Goal: Task Accomplishment & Management: Manage account settings

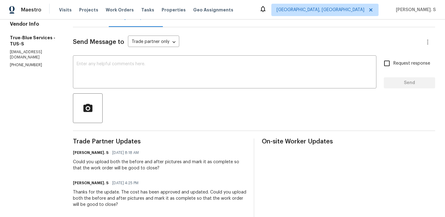
scroll to position [89, 0]
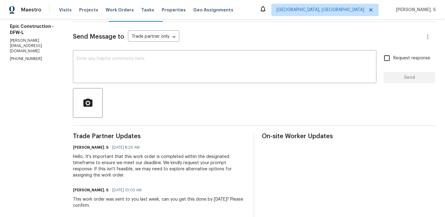
scroll to position [78, 0]
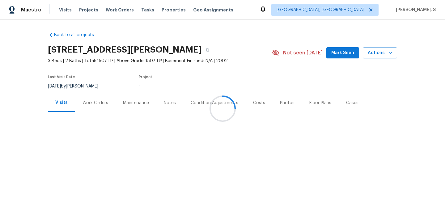
click at [81, 100] on div at bounding box center [222, 108] width 445 height 217
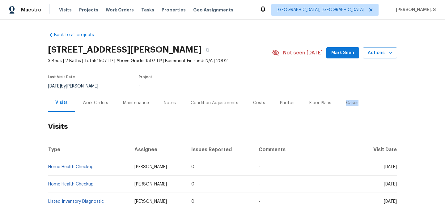
click at [81, 100] on div "Work Orders" at bounding box center [95, 103] width 41 height 18
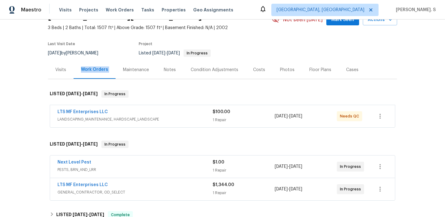
scroll to position [36, 0]
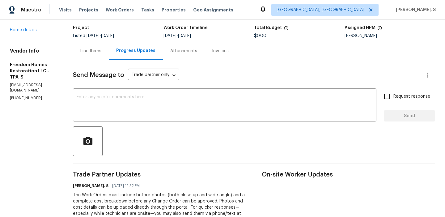
scroll to position [41, 0]
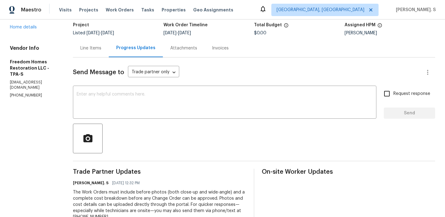
click at [27, 30] on div "3527 65th Avenue Cir E Sarasota, FL 34243 Home details" at bounding box center [34, 16] width 48 height 28
click at [24, 29] on link "Home details" at bounding box center [23, 27] width 27 height 4
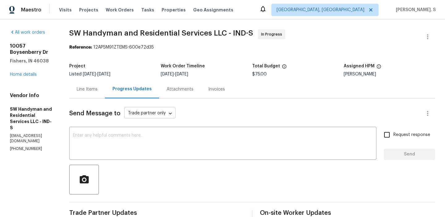
scroll to position [113, 0]
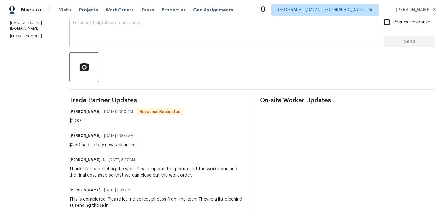
click at [153, 41] on textarea at bounding box center [223, 32] width 300 height 22
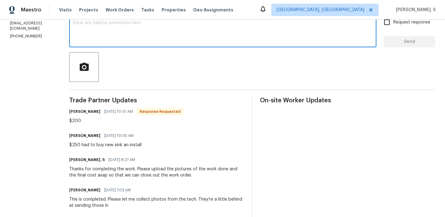
click at [153, 41] on textarea at bounding box center [223, 32] width 300 height 22
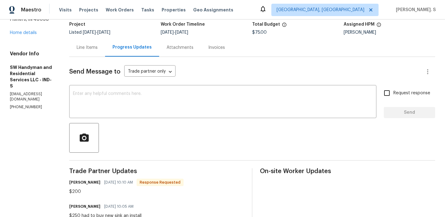
scroll to position [0, 0]
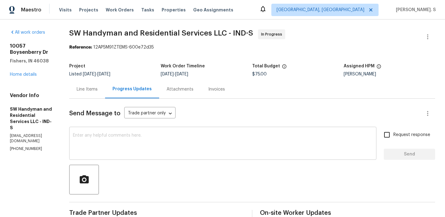
click at [84, 144] on textarea at bounding box center [223, 144] width 300 height 22
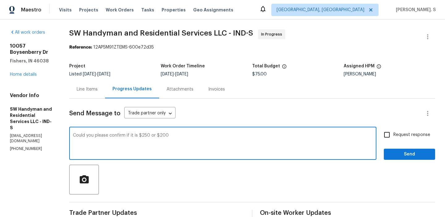
type textarea "Could you please confirm if it is $250 or $200?"
click at [84, 144] on textarea "Could you please confirm if it is $250 or $200?" at bounding box center [223, 144] width 300 height 22
click at [85, 82] on div "Line Items" at bounding box center [87, 89] width 36 height 18
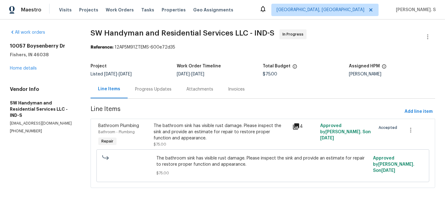
click at [162, 130] on div "The bathroom sink has visible rust damage. Please inspect the sink and provide …" at bounding box center [221, 132] width 135 height 19
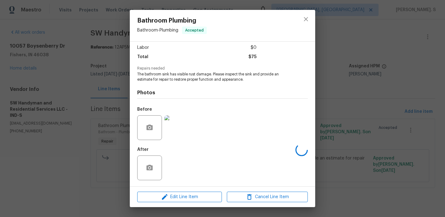
scroll to position [46, 0]
click at [304, 17] on icon "close" at bounding box center [306, 18] width 7 height 7
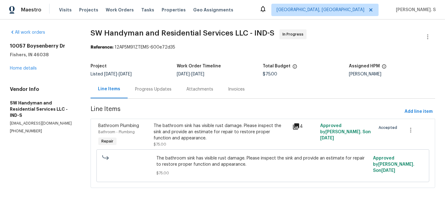
click at [145, 95] on div "Progress Updates" at bounding box center [153, 89] width 51 height 18
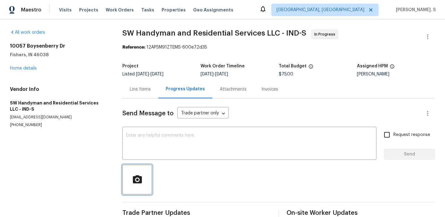
click at [139, 166] on button "button" at bounding box center [138, 180] width 30 height 30
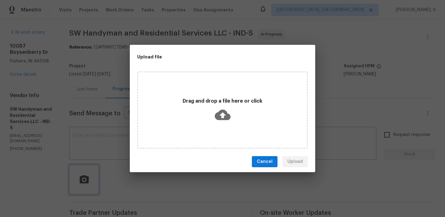
click at [101, 133] on div "Upload file Drag and drop a file here or click Cancel Upload" at bounding box center [222, 108] width 445 height 217
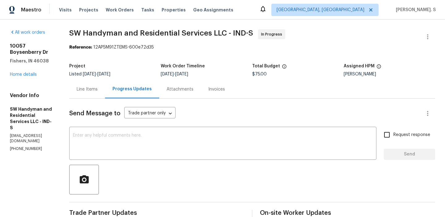
click at [101, 133] on div "x ​" at bounding box center [222, 144] width 307 height 32
paste textarea "Could you please confirm if it is $250 or $200?"
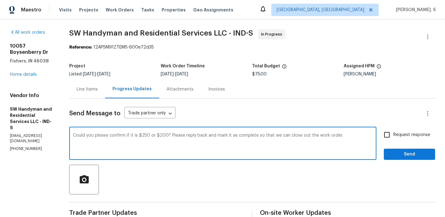
type textarea "Could you please confirm if it is $250 or $200? Please reply back and mark it a…"
click at [404, 133] on span "Request response" at bounding box center [412, 135] width 37 height 6
click at [394, 133] on input "Request response" at bounding box center [387, 134] width 13 height 13
checkbox input "true"
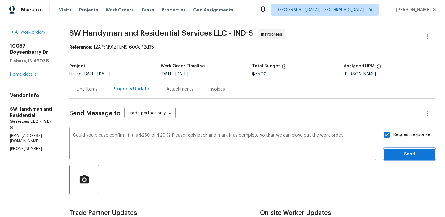
click at [399, 158] on button "Send" at bounding box center [409, 154] width 51 height 11
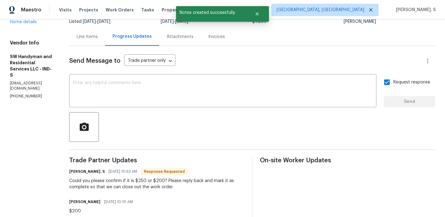
scroll to position [135, 0]
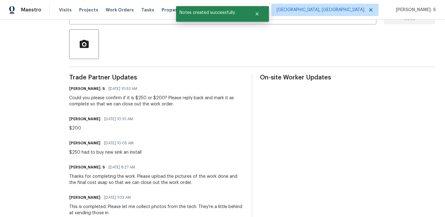
copy div "$250 had to buy new sink an install"
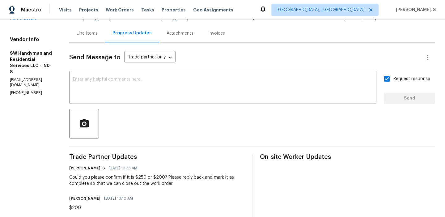
scroll to position [0, 0]
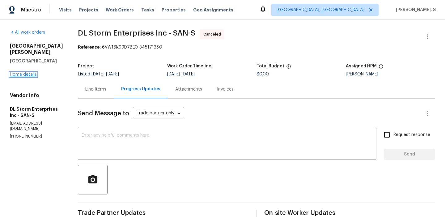
click at [29, 72] on link "Home details" at bounding box center [23, 74] width 27 height 4
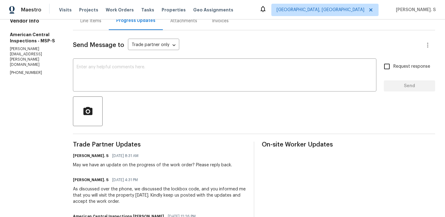
scroll to position [94, 0]
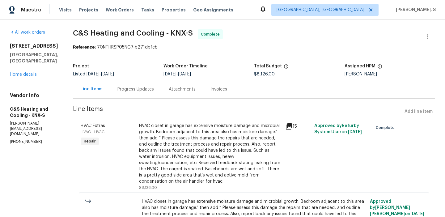
click at [19, 71] on div "[STREET_ADDRESS] Home details" at bounding box center [34, 60] width 48 height 35
click at [17, 72] on link "Home details" at bounding box center [23, 74] width 27 height 4
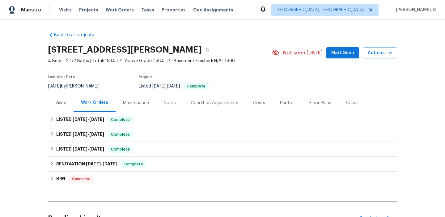
scroll to position [64, 0]
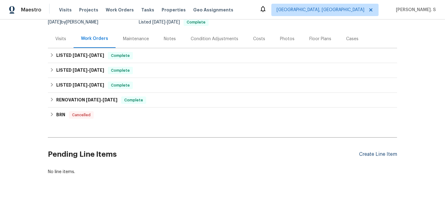
click at [379, 154] on div "Create Line Item" at bounding box center [378, 155] width 38 height 6
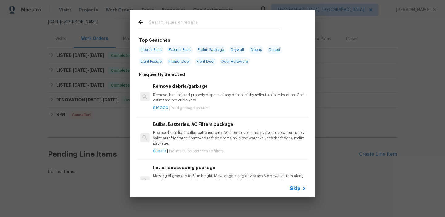
click at [200, 103] on div "$100.00 | Yard garbage present" at bounding box center [229, 107] width 153 height 8
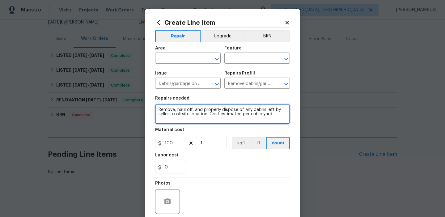
click at [198, 118] on textarea "Remove, haul off, and properly dispose of any debris left by seller to offsite …" at bounding box center [222, 114] width 135 height 20
paste textarea "Please contact the gas utility company regarding gas leak report. Have a GC inv…"
type textarea "Please contact the gas utility company regarding gas leak report. Have a GC inv…"
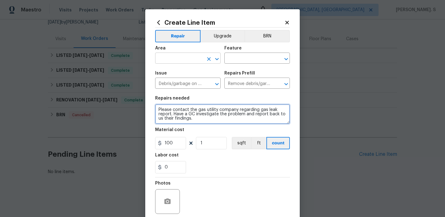
click at [207, 62] on icon "Clear" at bounding box center [209, 59] width 6 height 6
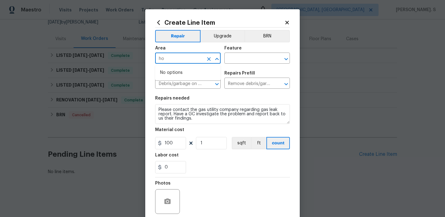
type input "h"
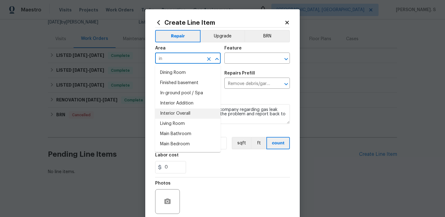
click at [186, 110] on li "Interior Overall" at bounding box center [188, 114] width 66 height 10
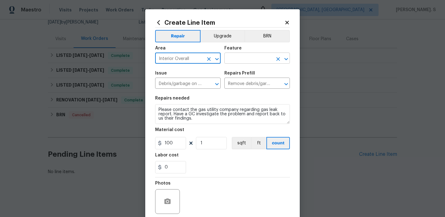
click at [288, 60] on icon "Open" at bounding box center [286, 58] width 7 height 7
type input "Interior Overall"
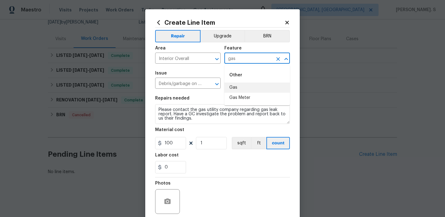
click at [270, 88] on li "Gas" at bounding box center [258, 88] width 66 height 10
type input "Gas"
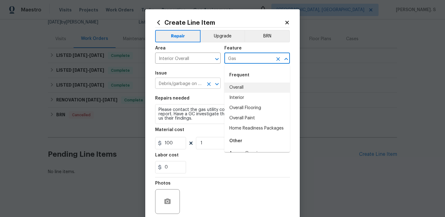
click at [192, 85] on input "Debris/garbage on site" at bounding box center [179, 84] width 48 height 10
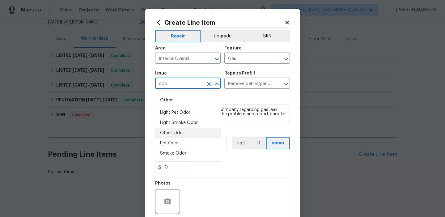
click at [170, 133] on li "Other Odor" at bounding box center [188, 133] width 66 height 10
type input "Other Odor"
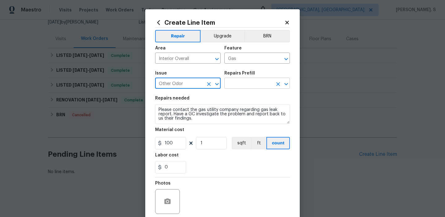
click at [285, 83] on icon "Open" at bounding box center [286, 83] width 7 height 7
type input "Other Odor"
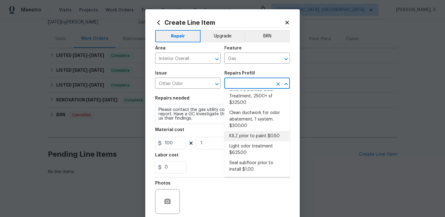
scroll to position [0, 0]
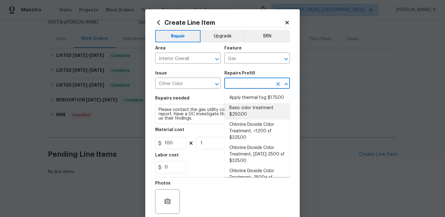
click at [244, 107] on li "Basic odor treatment $250.00" at bounding box center [258, 111] width 66 height 17
type input "Basic odor treatment $250.00"
type textarea "OD Odor Protocol: Heavy Odor present. Remediate home odor. Including but not li…"
type input "250"
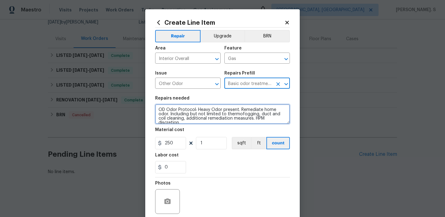
click at [204, 117] on textarea "OD Odor Protocol: Heavy Odor present. Remediate home odor. Including but not li…" at bounding box center [222, 114] width 135 height 20
paste textarea "Please contact the gas utility company regarding gas leak report. Have a GC inv…"
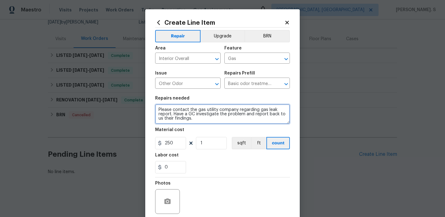
type textarea "Please contact the gas utility company regarding gas leak report. Have a GC inv…"
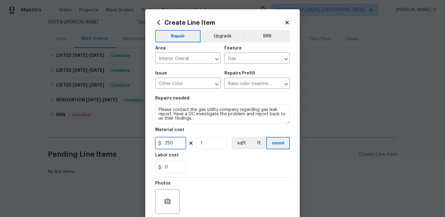
click at [178, 139] on input "250" at bounding box center [170, 143] width 31 height 12
type input "75"
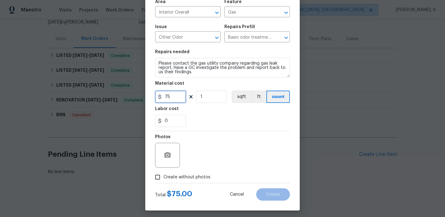
scroll to position [49, 0]
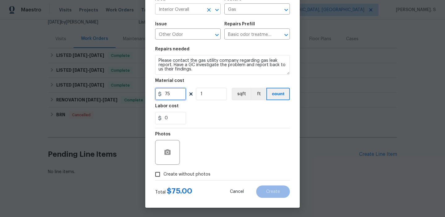
click at [217, 9] on icon "Open" at bounding box center [216, 9] width 7 height 7
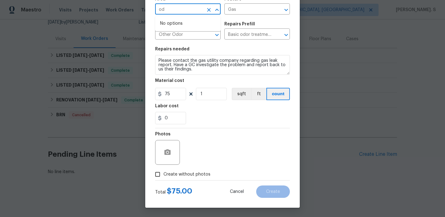
type input "o"
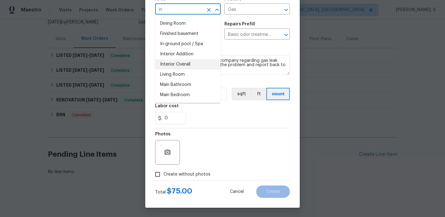
click at [172, 67] on li "Interior Overall" at bounding box center [188, 64] width 66 height 10
type input "Interior Overall"
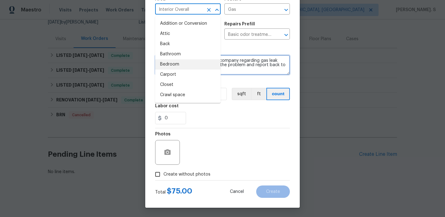
click at [256, 63] on textarea "Please contact the gas utility company regarding gas leak report. Have a GC inv…" at bounding box center [222, 65] width 135 height 20
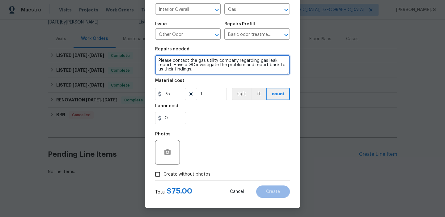
click at [205, 58] on textarea "Please contact the gas utility company regarding gas leak report. Have a GC inv…" at bounding box center [222, 65] width 135 height 20
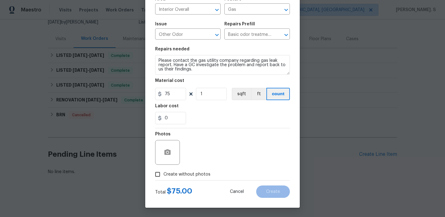
click at [188, 55] on div "Repairs needed" at bounding box center [222, 51] width 135 height 8
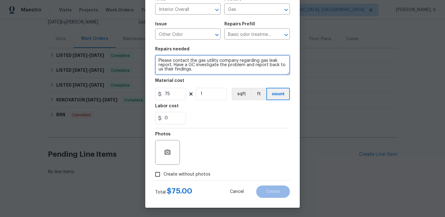
click at [188, 65] on textarea "Please contact the gas utility company regarding gas leak report. Have a GC inv…" at bounding box center [222, 65] width 135 height 20
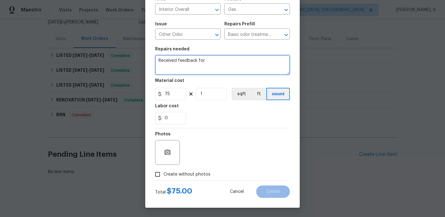
paste textarea "Gas Leak Odor"
click at [208, 59] on textarea "Received feedback for Gas Leak Odor" at bounding box center [222, 65] width 135 height 20
click at [240, 58] on textarea "Received feedback for gas Leak Odor" at bounding box center [222, 65] width 135 height 20
click at [239, 62] on textarea "Received feedback for gas Leak Odor" at bounding box center [222, 65] width 135 height 20
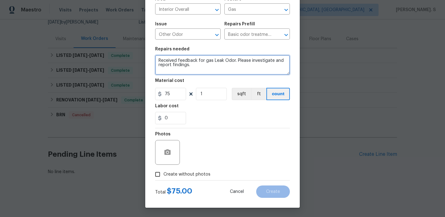
type textarea "Received feedback for gas Leak Odor. Please investigate and report findings."
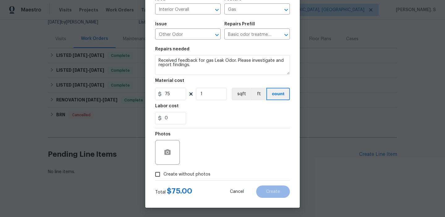
click at [187, 179] on label "Create without photos" at bounding box center [181, 175] width 59 height 12
click at [164, 179] on input "Create without photos" at bounding box center [158, 175] width 12 height 12
checkbox input "true"
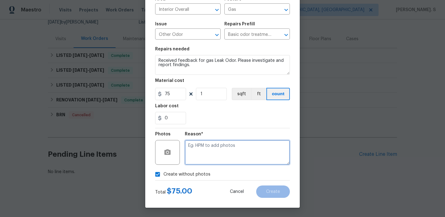
click at [223, 156] on textarea at bounding box center [237, 152] width 105 height 25
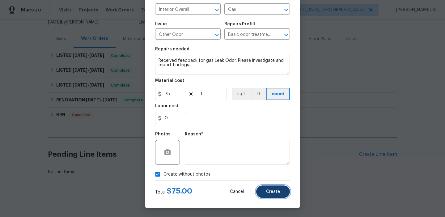
click at [273, 191] on span "Create" at bounding box center [273, 192] width 14 height 5
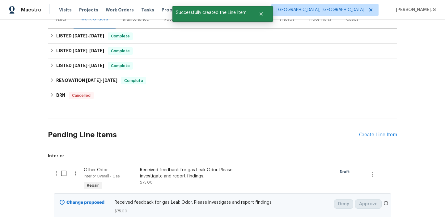
scroll to position [127, 0]
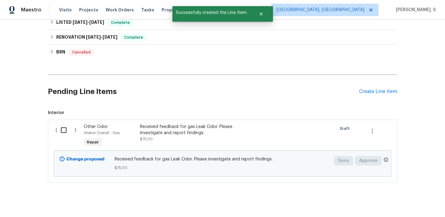
click at [65, 132] on input "checkbox" at bounding box center [66, 130] width 18 height 13
checkbox input "true"
click at [405, 204] on span "Create Work Order" at bounding box center [409, 202] width 41 height 8
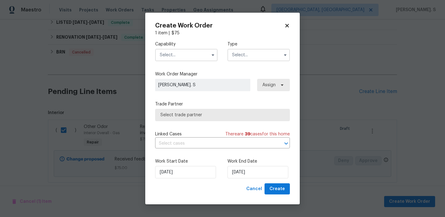
click at [191, 47] on div "Capability" at bounding box center [186, 51] width 62 height 20
click at [187, 58] on input "text" at bounding box center [186, 55] width 62 height 12
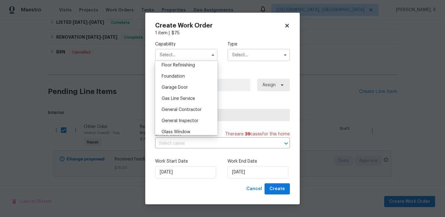
scroll to position [258, 0]
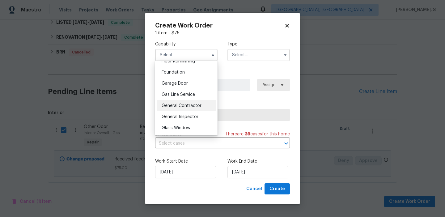
click at [187, 106] on span "General Contractor" at bounding box center [182, 106] width 40 height 4
type input "General Contractor"
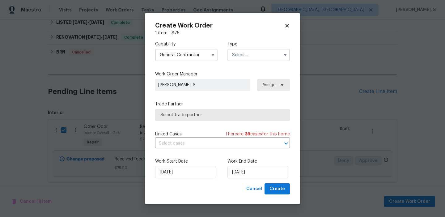
click at [239, 46] on label "Type" at bounding box center [259, 44] width 62 height 6
click at [244, 51] on input "text" at bounding box center [259, 55] width 62 height 12
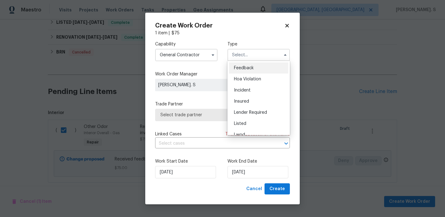
click at [251, 63] on div "Feedback" at bounding box center [258, 67] width 59 height 11
type input "Feedback"
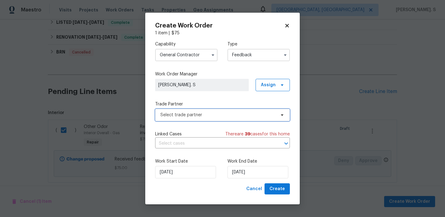
click at [219, 116] on span "Select trade partner" at bounding box center [218, 115] width 115 height 6
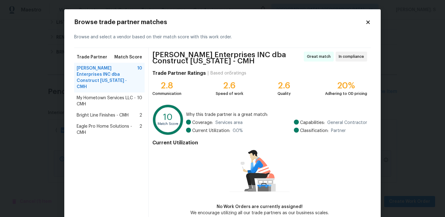
click at [115, 92] on div "My Hometown Services LLC - CMH 10" at bounding box center [109, 100] width 71 height 17
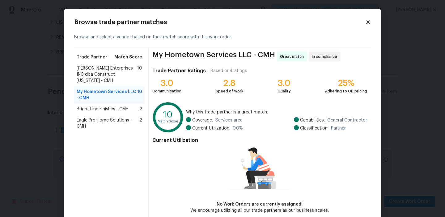
click at [93, 104] on div "Bright Line Finishes - CMH 2" at bounding box center [109, 109] width 71 height 11
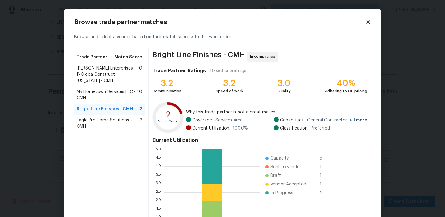
scroll to position [56, 0]
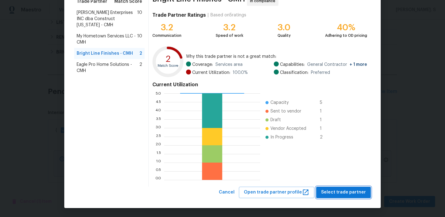
click at [331, 193] on span "Select trade partner" at bounding box center [343, 193] width 45 height 8
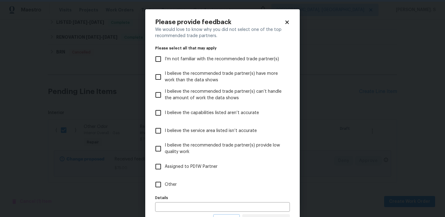
scroll to position [0, 0]
click at [195, 190] on label "Other" at bounding box center [218, 185] width 133 height 18
click at [165, 190] on input "Other" at bounding box center [158, 184] width 13 height 13
checkbox input "true"
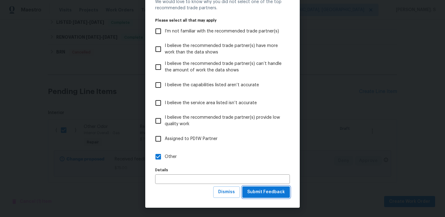
click at [254, 194] on span "Submit Feedback" at bounding box center [266, 192] width 38 height 8
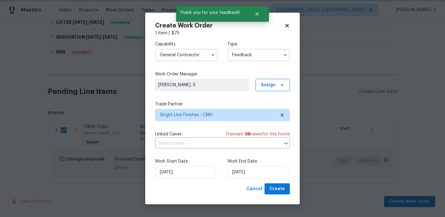
scroll to position [0, 0]
click at [208, 147] on input "text" at bounding box center [214, 144] width 118 height 10
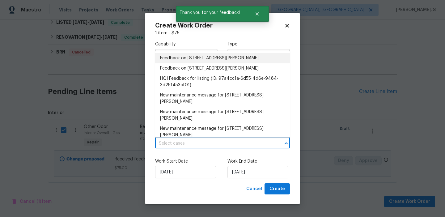
click at [183, 61] on li "Feedback on [STREET_ADDRESS][PERSON_NAME]" at bounding box center [222, 58] width 135 height 10
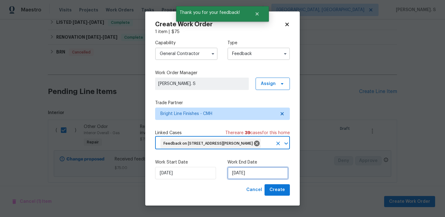
click at [242, 179] on input "[DATE]" at bounding box center [258, 173] width 61 height 12
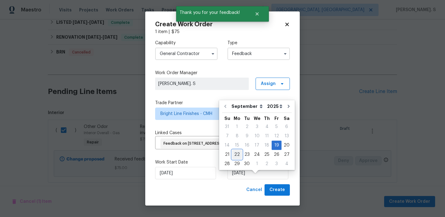
click at [238, 155] on div "22" at bounding box center [237, 154] width 10 height 9
type input "[DATE]"
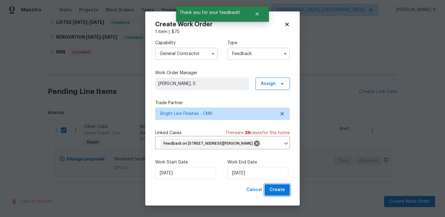
click at [270, 196] on button "Create" at bounding box center [277, 189] width 25 height 11
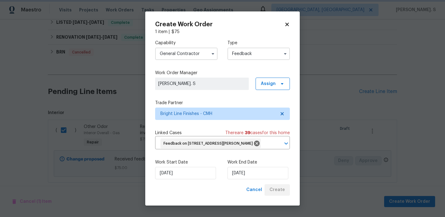
checkbox input "false"
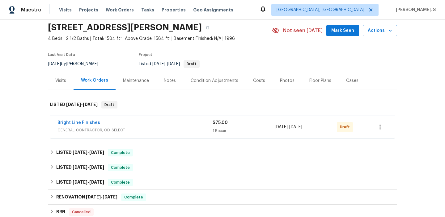
scroll to position [24, 0]
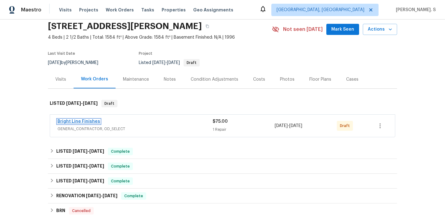
click at [77, 123] on link "Bright Line Finishes" at bounding box center [79, 121] width 43 height 4
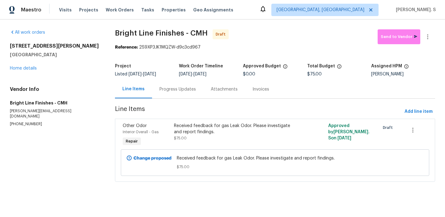
click at [171, 95] on div "Progress Updates" at bounding box center [177, 89] width 51 height 18
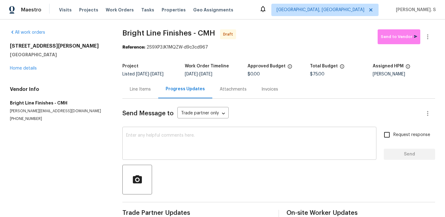
click at [187, 145] on textarea at bounding box center [249, 144] width 247 height 22
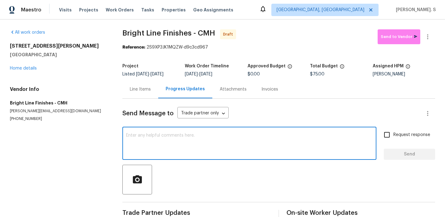
paste textarea "Hi this is Glory with Opendoor. I’m confirming you received the WO for the prop…"
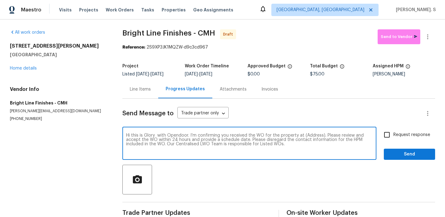
click at [311, 136] on textarea "Hi this is Glory with Opendoor. I’m confirming you received the WO for the prop…" at bounding box center [249, 144] width 247 height 22
paste textarea "[STREET_ADDRESS][PERSON_NAME]"
type textarea "Hi this is Glory with Opendoor. I’m confirming you received the WO for the prop…"
click at [428, 40] on icon "button" at bounding box center [427, 36] width 7 height 7
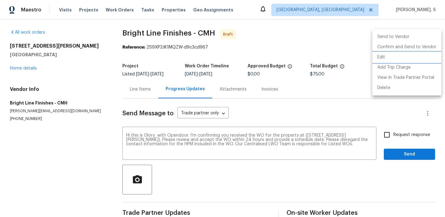
click at [387, 56] on li "Edit" at bounding box center [407, 57] width 69 height 10
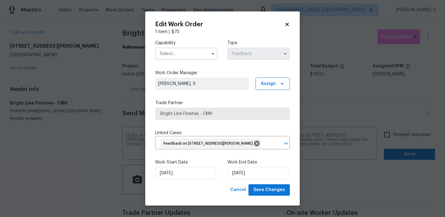
click at [203, 51] on input "text" at bounding box center [186, 54] width 62 height 12
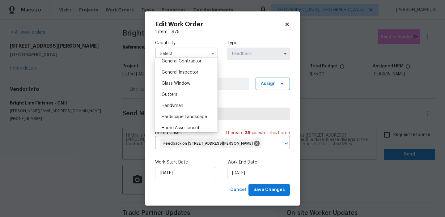
scroll to position [307, 0]
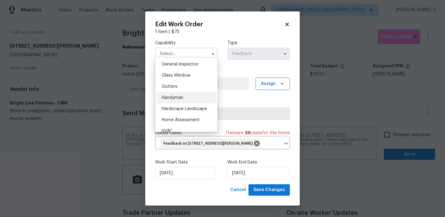
click at [196, 99] on div "Handyman" at bounding box center [186, 97] width 59 height 11
type input "Handyman"
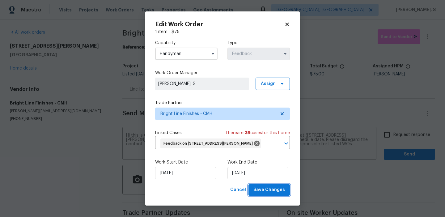
click at [272, 193] on button "Save Changes" at bounding box center [269, 189] width 41 height 11
click at [388, 136] on body "Maestro Visits Projects Work Orders Tasks Properties Geo Assignments [GEOGRAPHI…" at bounding box center [222, 108] width 445 height 217
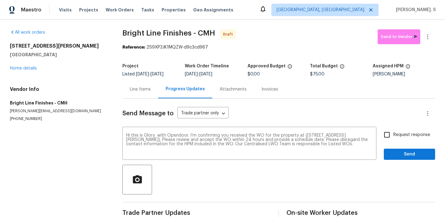
click at [388, 136] on input "Request response" at bounding box center [387, 134] width 13 height 13
checkbox input "true"
click at [395, 149] on button "Send" at bounding box center [409, 154] width 51 height 11
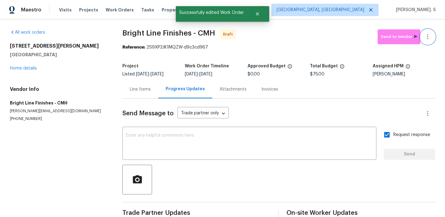
click at [428, 44] on button "button" at bounding box center [428, 36] width 15 height 15
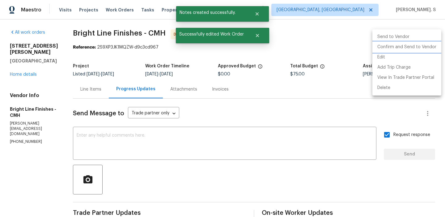
click at [410, 50] on li "Confirm and Send to Vendor" at bounding box center [407, 47] width 69 height 10
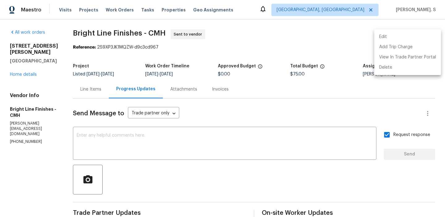
click at [267, 149] on div at bounding box center [222, 108] width 445 height 217
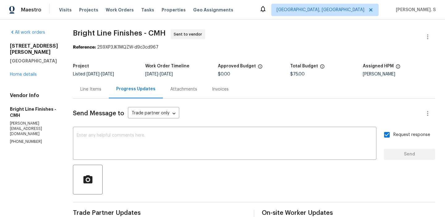
click at [267, 149] on textarea at bounding box center [225, 144] width 296 height 22
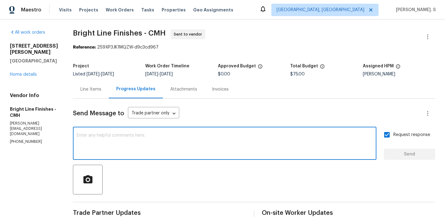
click at [267, 149] on textarea at bounding box center [225, 144] width 296 height 22
paste textarea "The Work Orders must include before-photos (both close-up and wide-angle) and a…"
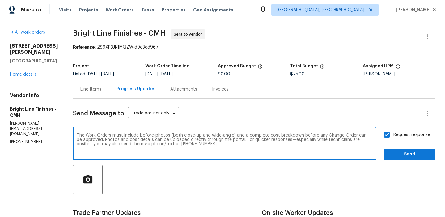
type textarea "The Work Orders must include before-photos (both close-up and wide-angle) and a…"
click at [403, 153] on span "Send" at bounding box center [409, 155] width 41 height 8
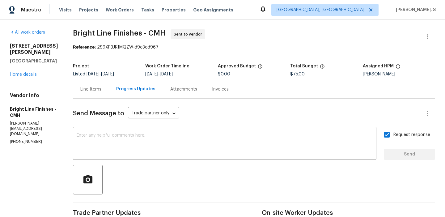
click at [138, 22] on div "All work orders [STREET_ADDRESS][PERSON_NAME] Home details Vendor Info Bright L…" at bounding box center [222, 170] width 445 height 302
click at [136, 29] on span "Bright Line Finishes - CMH" at bounding box center [119, 32] width 93 height 7
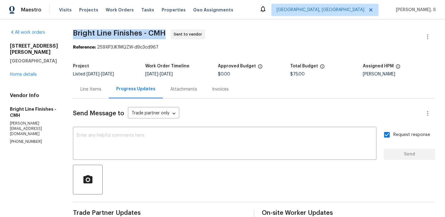
click at [136, 29] on span "Bright Line Finishes - CMH" at bounding box center [119, 32] width 93 height 7
copy span "Bright Line Finishes - CMH"
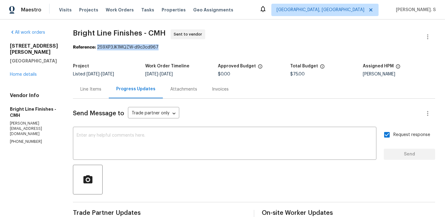
drag, startPoint x: 95, startPoint y: 47, endPoint x: 168, endPoint y: 47, distance: 73.3
click at [168, 47] on div "Reference: 2S9XP3JK1MQZW-d9c3cd967" at bounding box center [254, 47] width 363 height 6
copy div "2S9XP3JK1MQZW-d9c3cd967"
